Goal: Complete application form

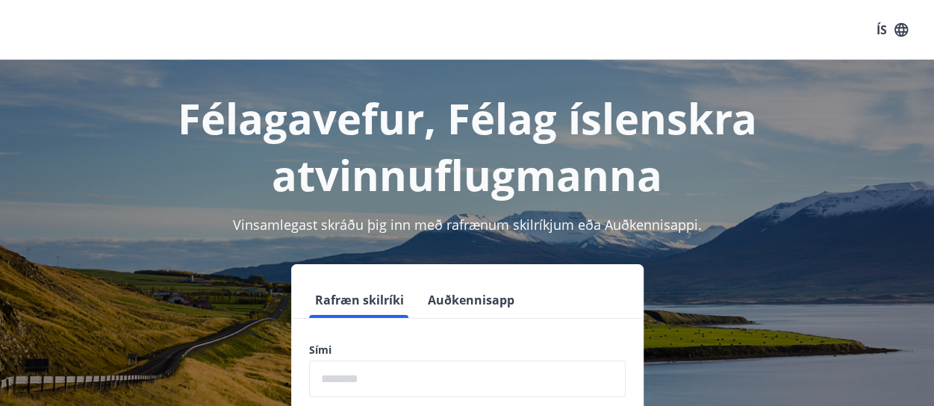
click at [395, 351] on label "Sími" at bounding box center [467, 350] width 316 height 15
click at [388, 380] on input "phone" at bounding box center [467, 378] width 316 height 37
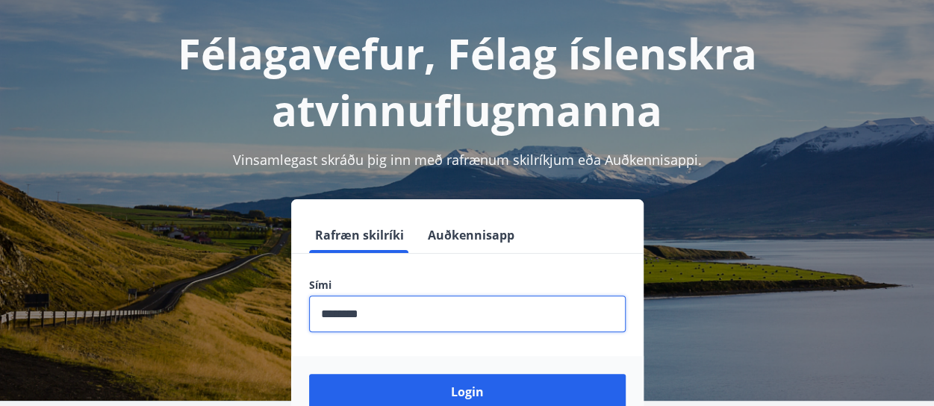
scroll to position [149, 0]
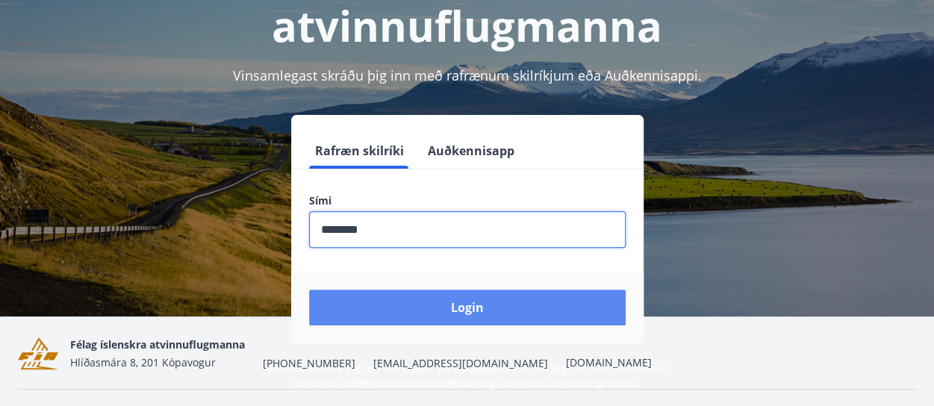
type input "********"
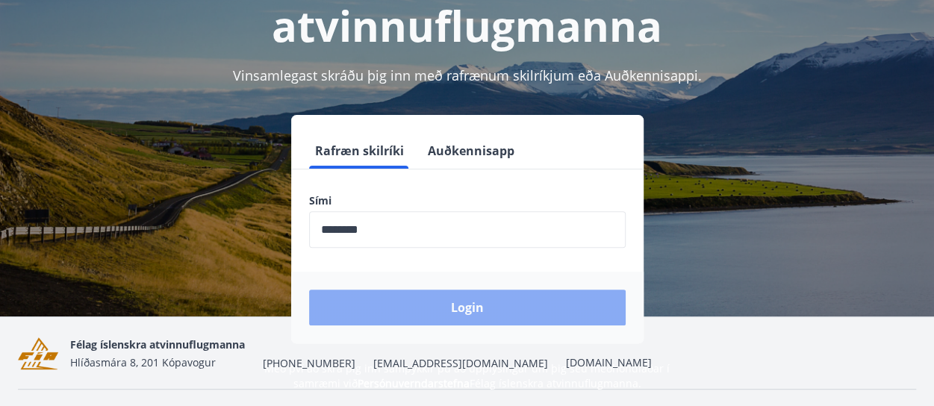
click at [475, 309] on button "Login" at bounding box center [467, 308] width 316 height 36
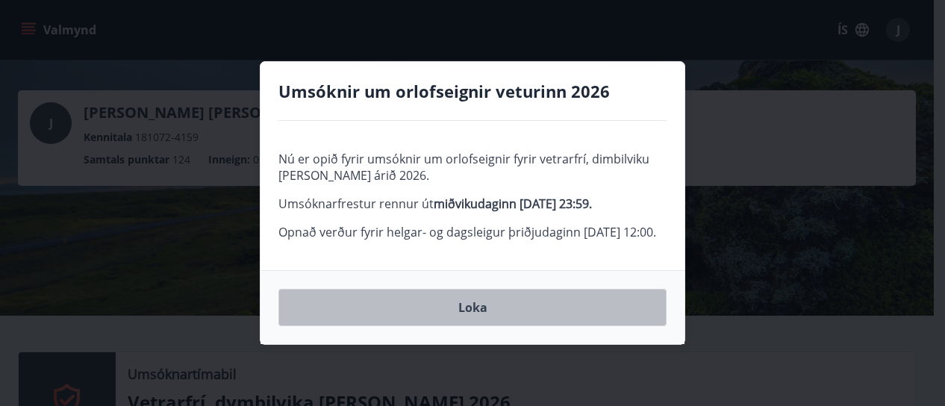
click at [481, 326] on button "Loka" at bounding box center [472, 307] width 388 height 37
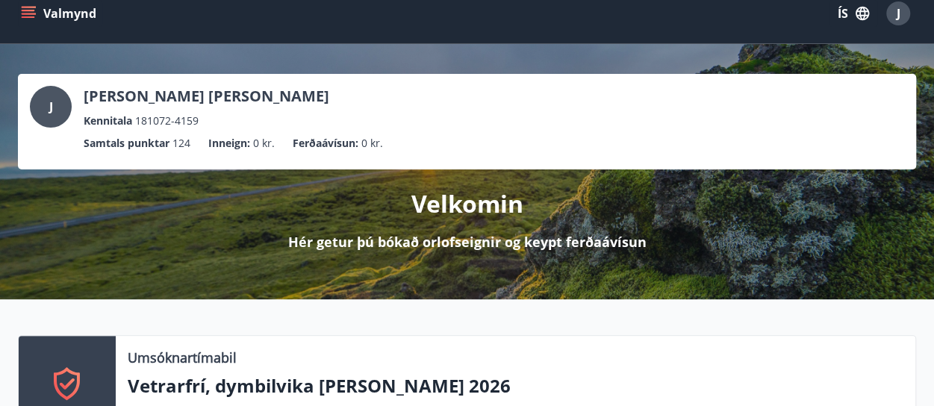
scroll to position [224, 0]
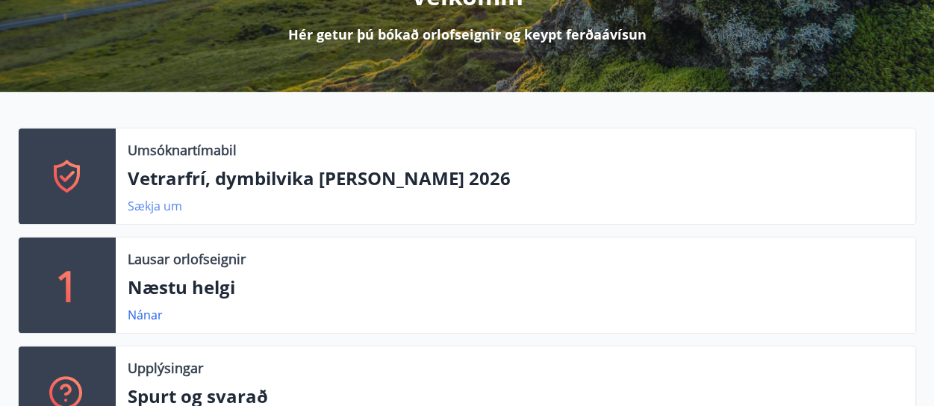
click at [173, 211] on link "Sækja um" at bounding box center [155, 206] width 54 height 16
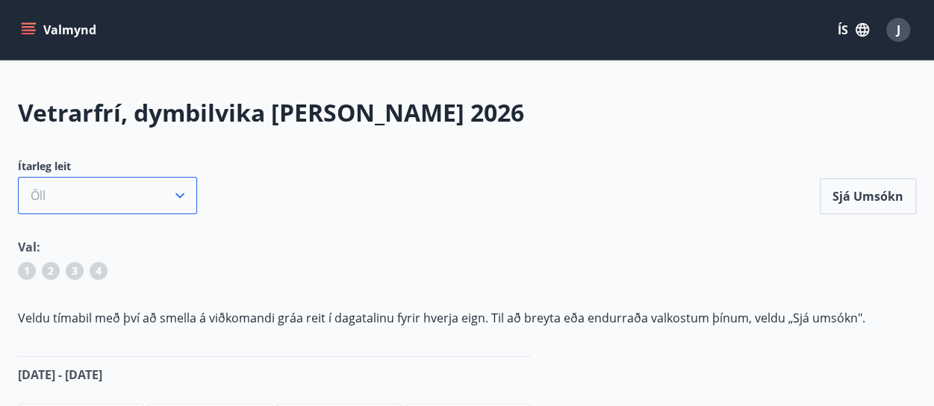
click at [175, 199] on icon "button" at bounding box center [179, 195] width 15 height 15
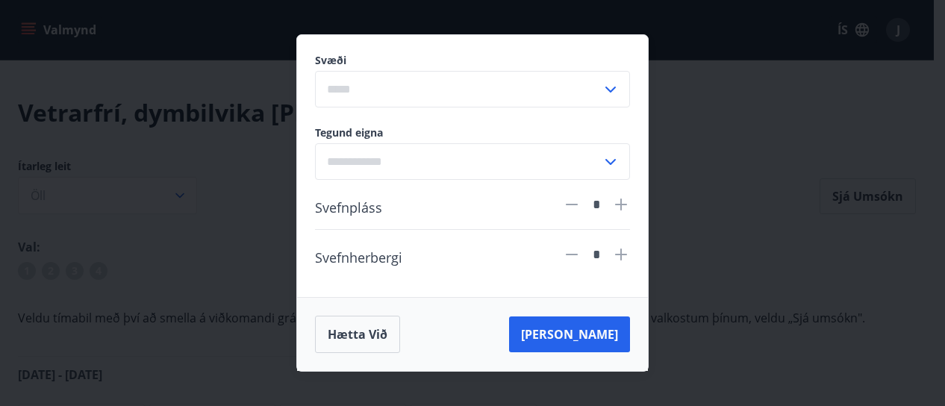
click at [176, 199] on div "Svæði ​ Tegund eigna ​ Svefnpláss * Svefnherbergi * Hætta við [PERSON_NAME]" at bounding box center [472, 203] width 945 height 406
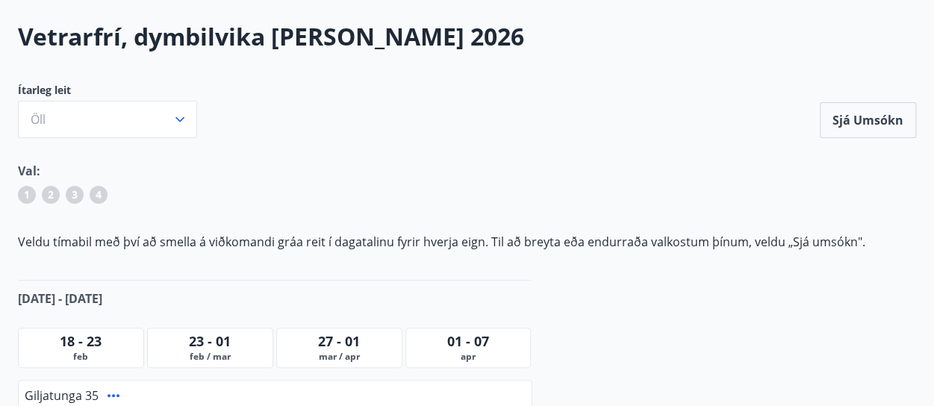
scroll to position [75, 0]
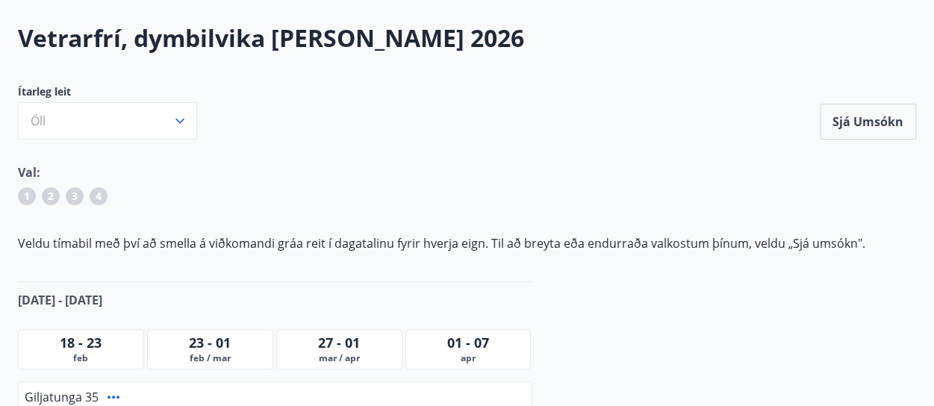
click at [24, 195] on span "1" at bounding box center [27, 196] width 6 height 15
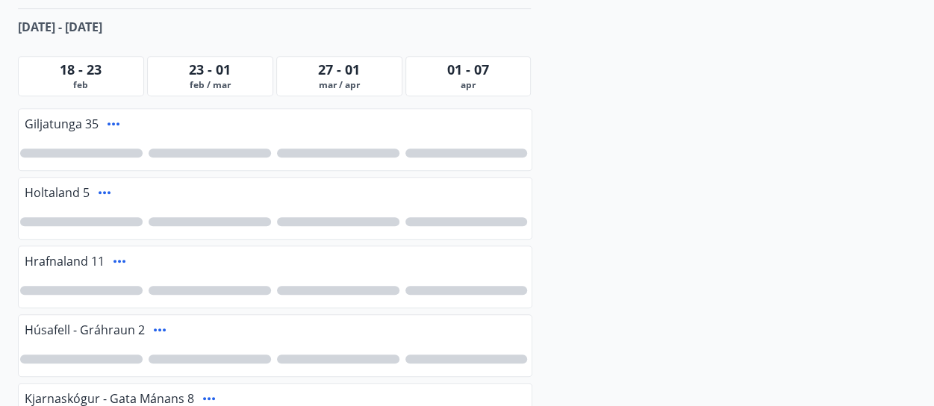
scroll to position [373, 0]
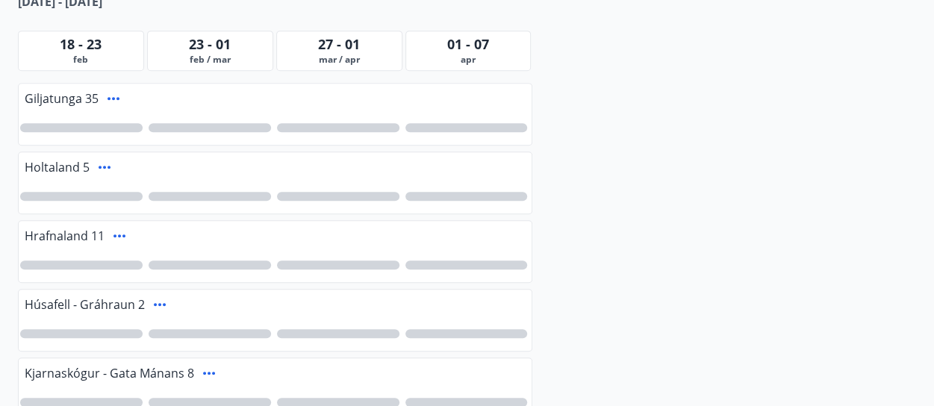
click at [93, 192] on div at bounding box center [81, 196] width 122 height 9
click at [72, 193] on div "1" at bounding box center [81, 196] width 122 height 9
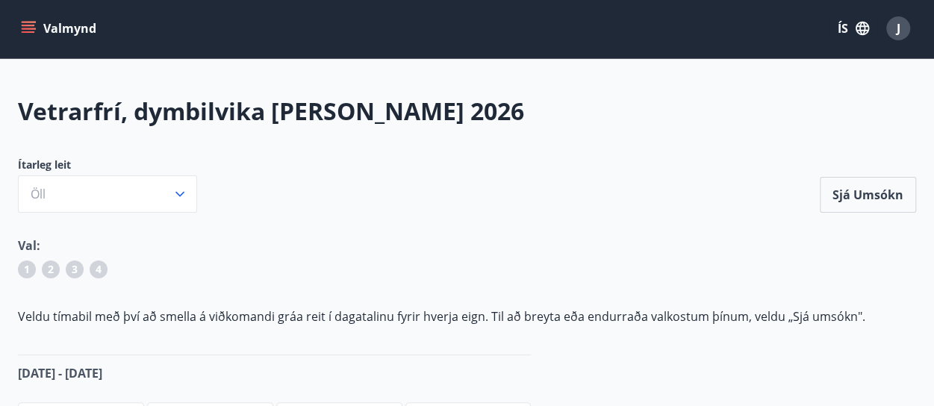
scroll to position [0, 0]
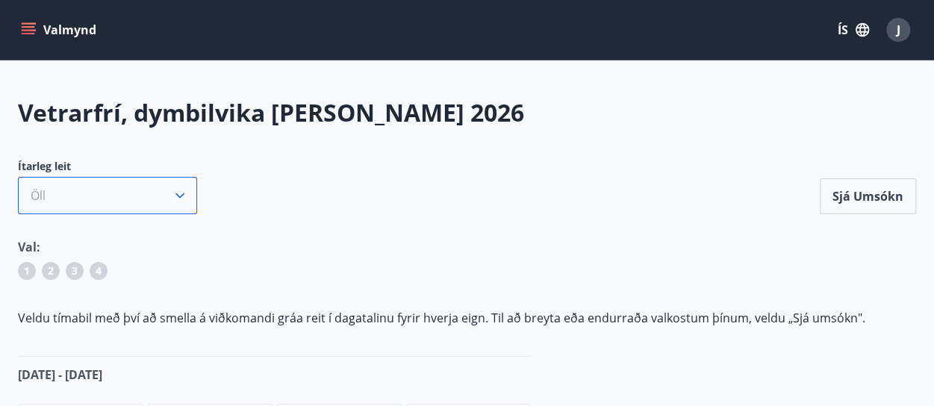
click at [166, 201] on button "Öll" at bounding box center [107, 195] width 179 height 37
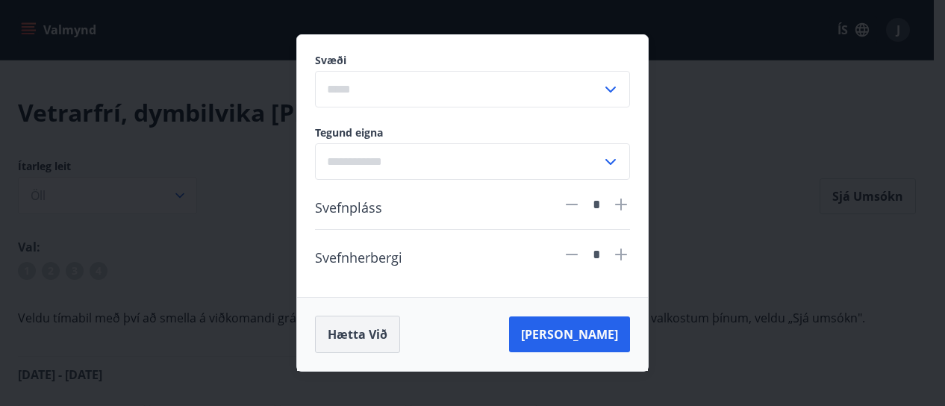
click at [334, 332] on button "Hætta við" at bounding box center [357, 334] width 85 height 37
